Goal: Navigation & Orientation: Find specific page/section

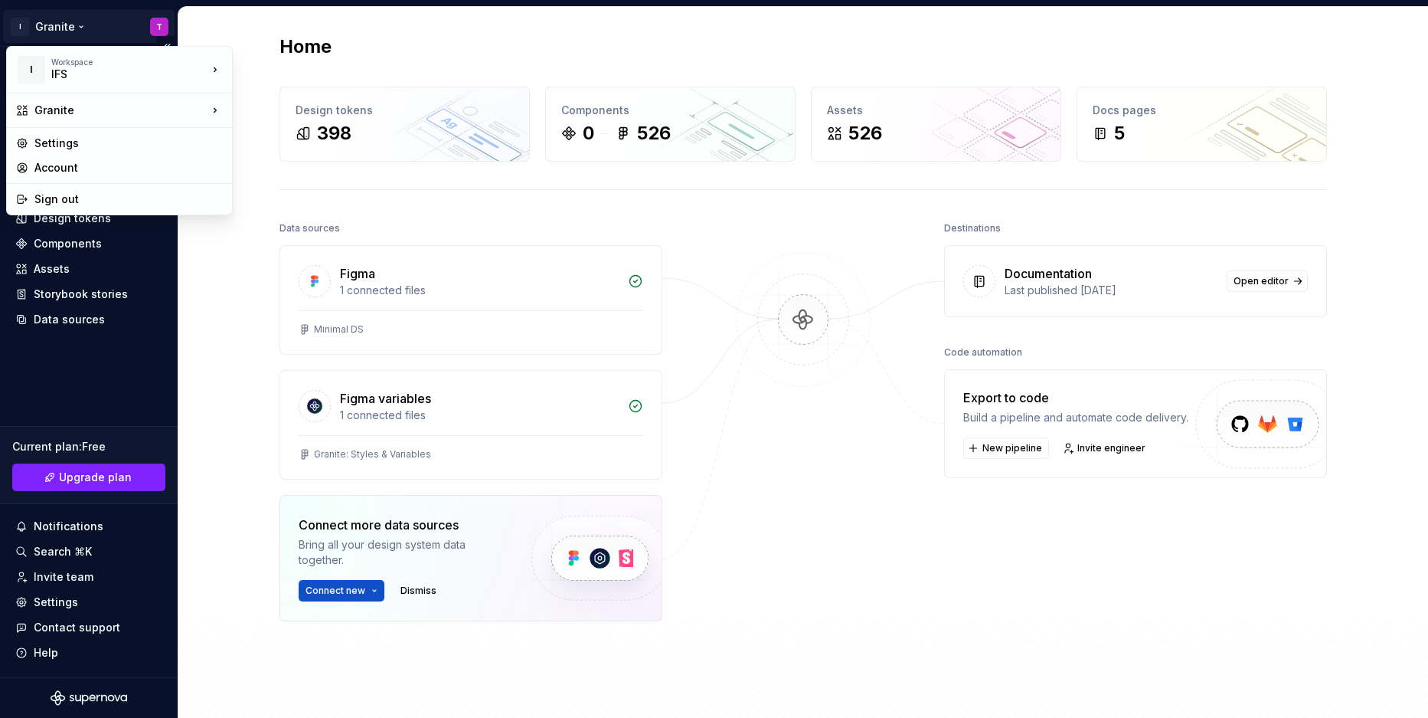
click at [73, 27] on html "I Granite T Home Documentation Analytics Code automation Design system data Des…" at bounding box center [714, 359] width 1428 height 718
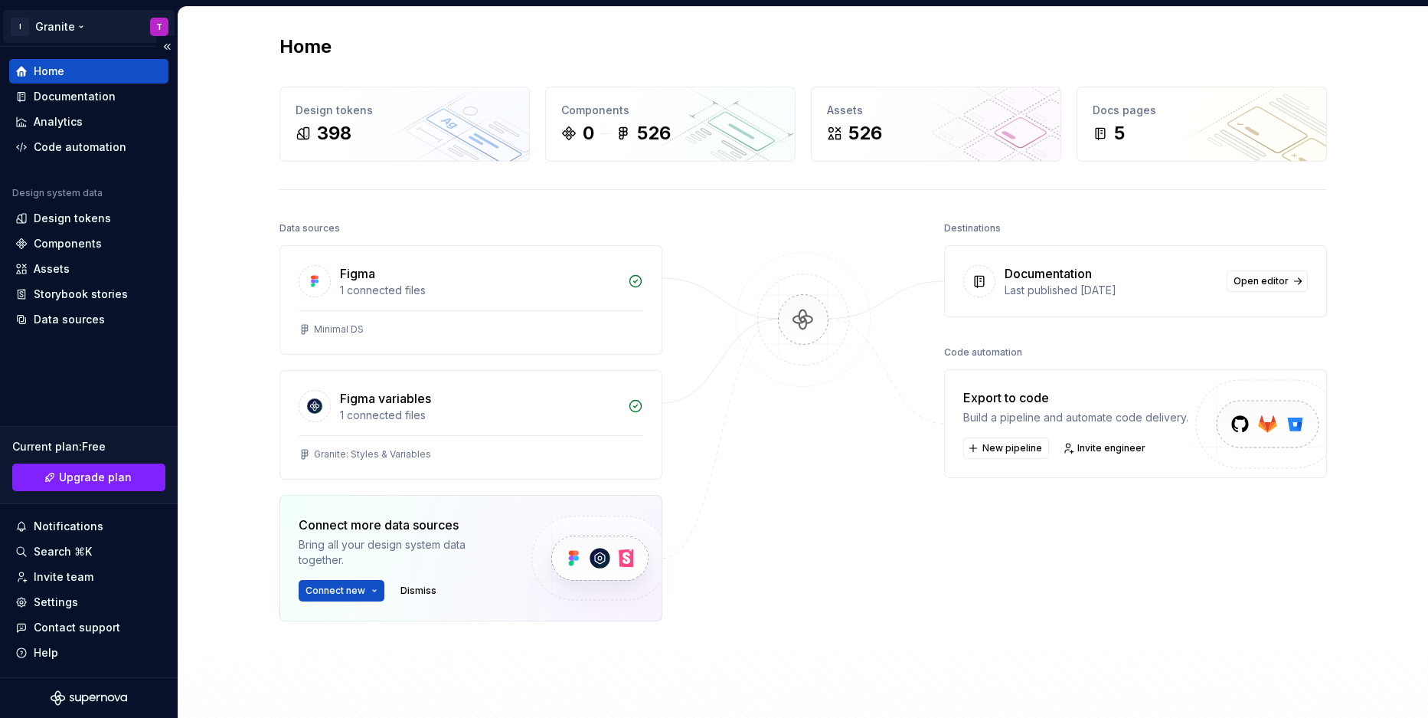
click at [73, 27] on html "I Granite T Home Documentation Analytics Code automation Design system data Des…" at bounding box center [714, 359] width 1428 height 718
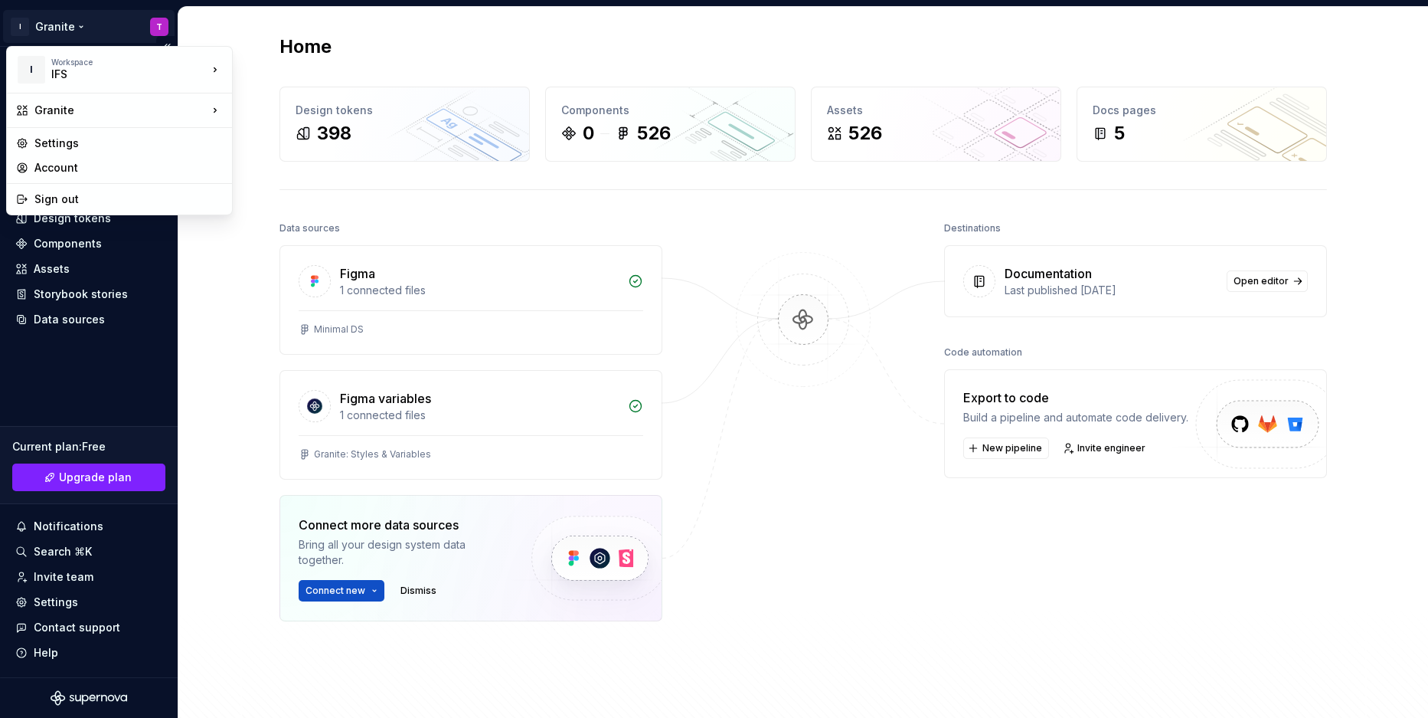
click at [73, 27] on html "I Granite T Home Documentation Analytics Code automation Design system data Des…" at bounding box center [714, 359] width 1428 height 718
click at [129, 355] on html "I Granite T Home Documentation Analytics Code automation Design system data Des…" at bounding box center [714, 359] width 1428 height 718
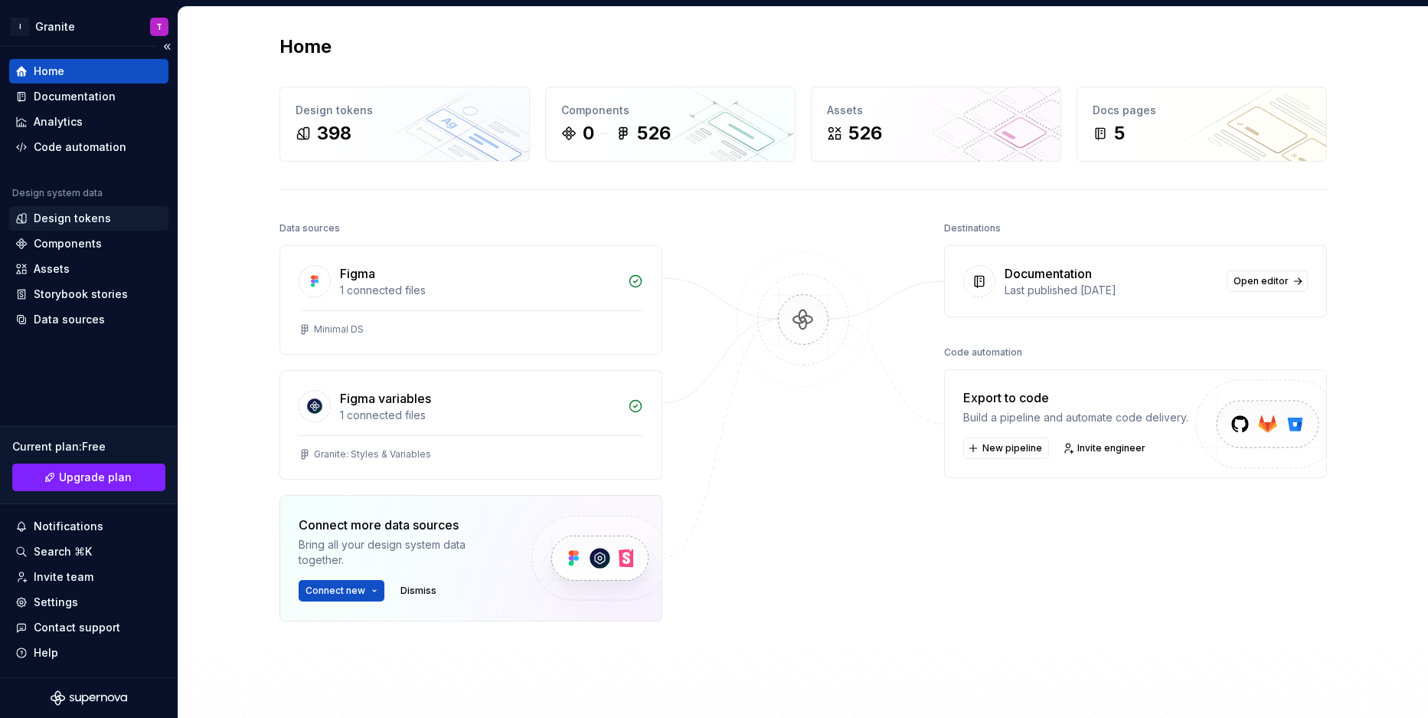
click at [84, 222] on div "Design tokens" at bounding box center [72, 218] width 77 height 15
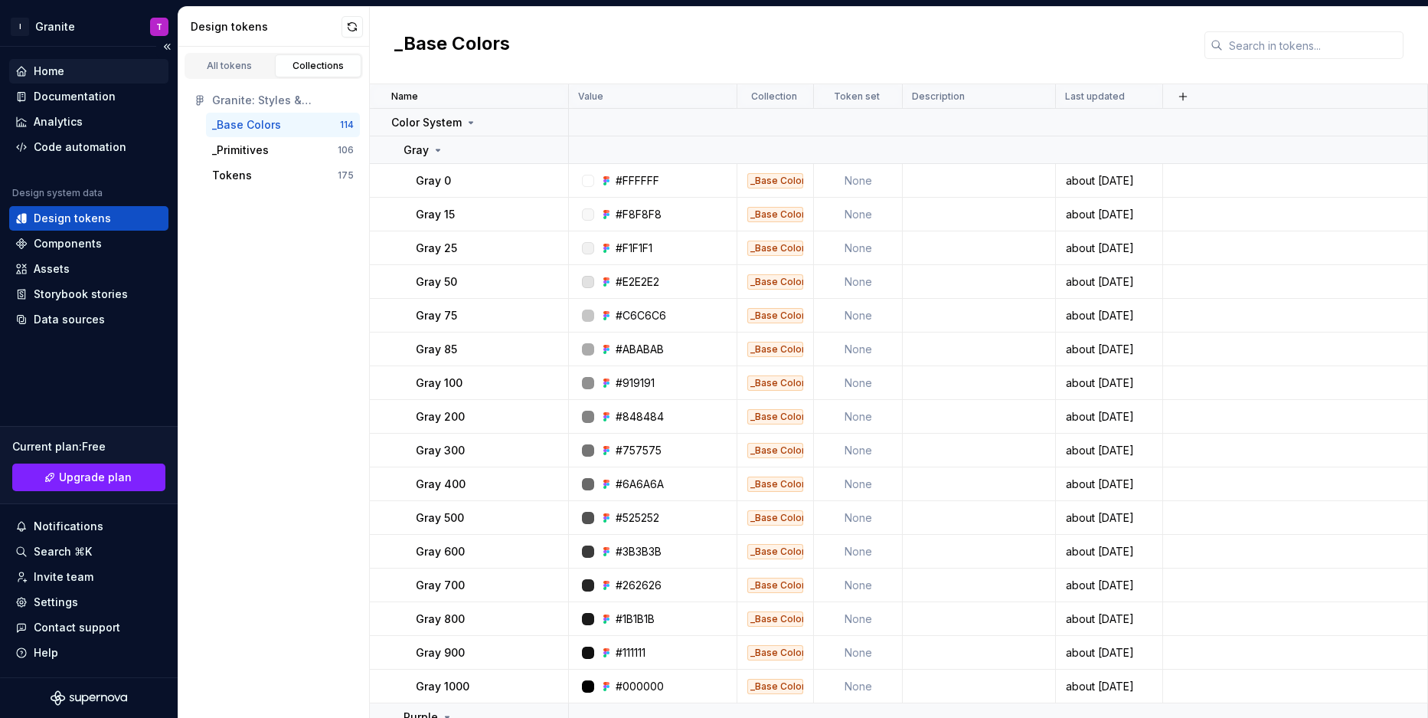
click at [67, 77] on div "Home" at bounding box center [88, 71] width 147 height 15
